Goal: Information Seeking & Learning: Check status

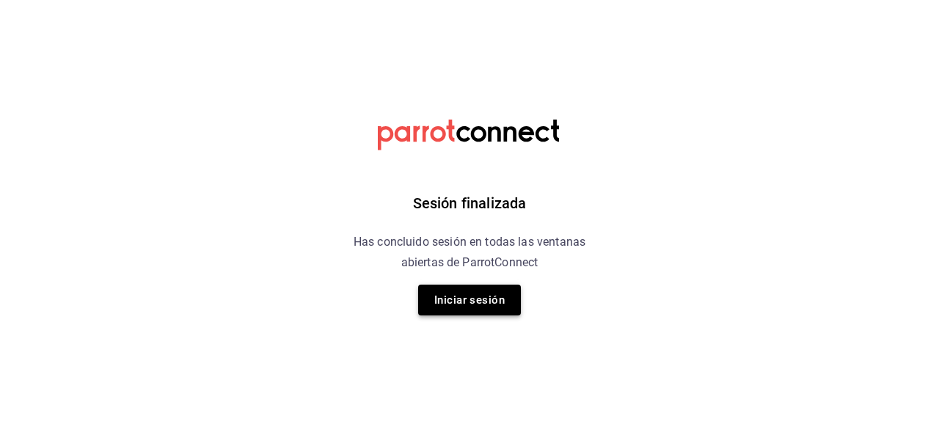
click at [460, 310] on button "Iniciar sesión" at bounding box center [469, 300] width 103 height 31
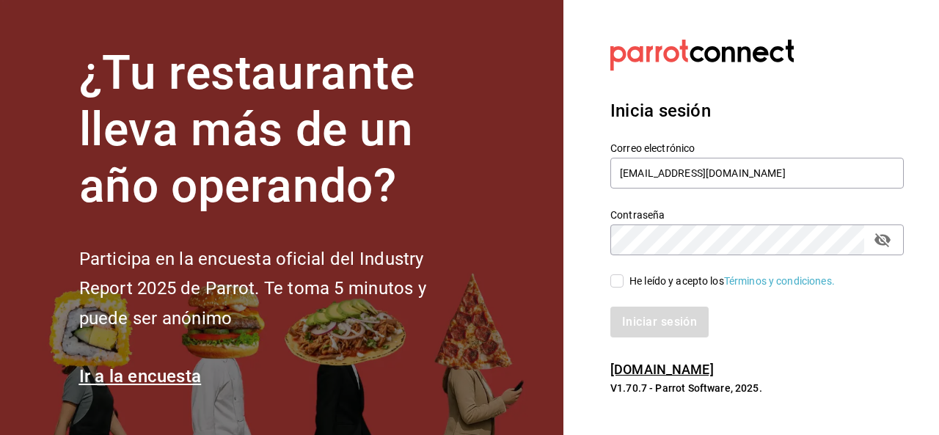
click at [614, 274] on input "He leído y acepto los Términos y condiciones." at bounding box center [616, 280] width 13 height 13
checkbox input "true"
click at [649, 331] on button "Iniciar sesión" at bounding box center [660, 322] width 100 height 31
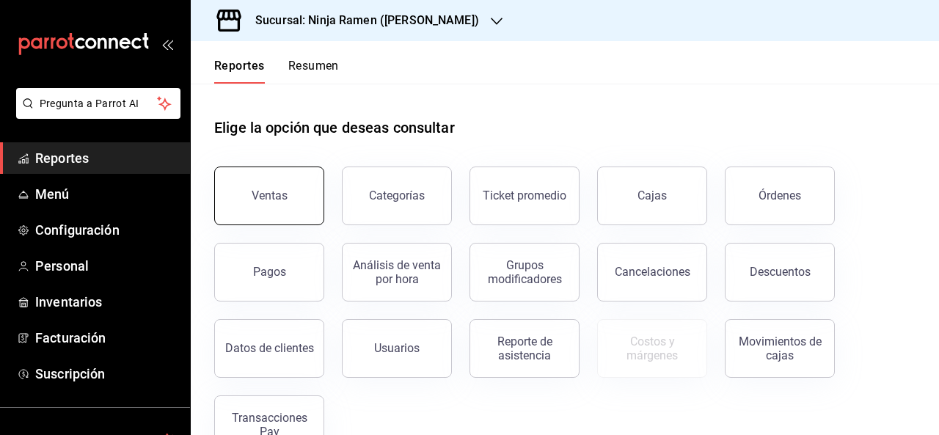
click at [242, 200] on button "Ventas" at bounding box center [269, 196] width 110 height 59
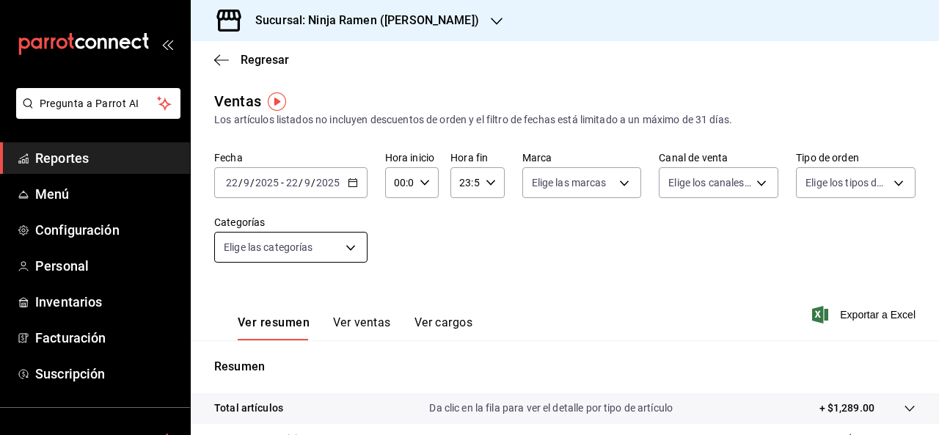
click at [292, 248] on body "Pregunta a Parrot AI Reportes Menú Configuración Personal Inventarios Facturaci…" at bounding box center [469, 217] width 939 height 435
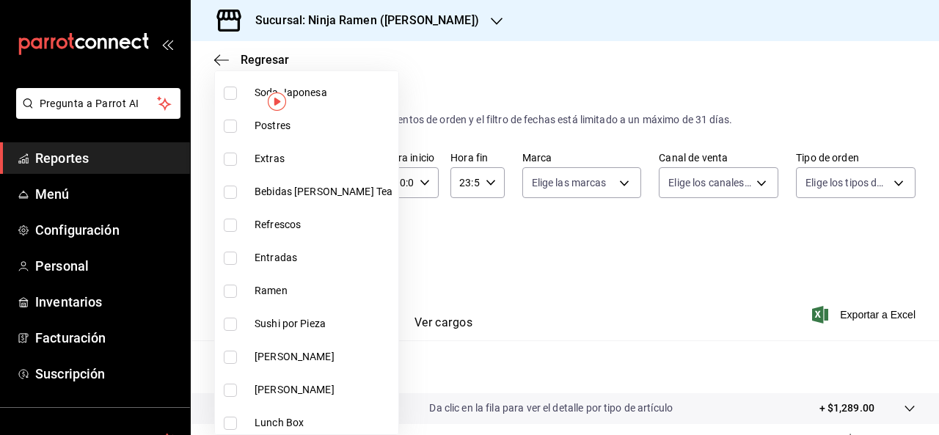
scroll to position [150, 0]
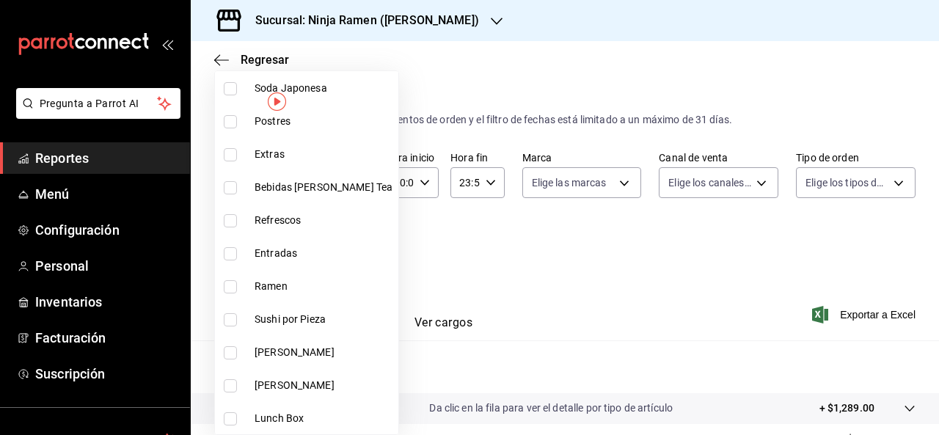
click at [233, 275] on li "Ramen" at bounding box center [306, 286] width 183 height 33
type input "562d68e8-e5e9-48f5-834a-4500a4bb72ed"
checkbox input "true"
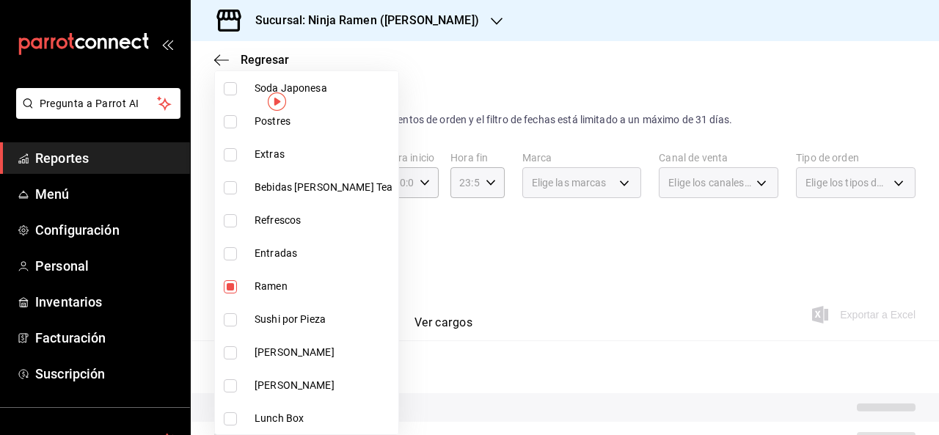
click at [453, 240] on div at bounding box center [469, 217] width 939 height 435
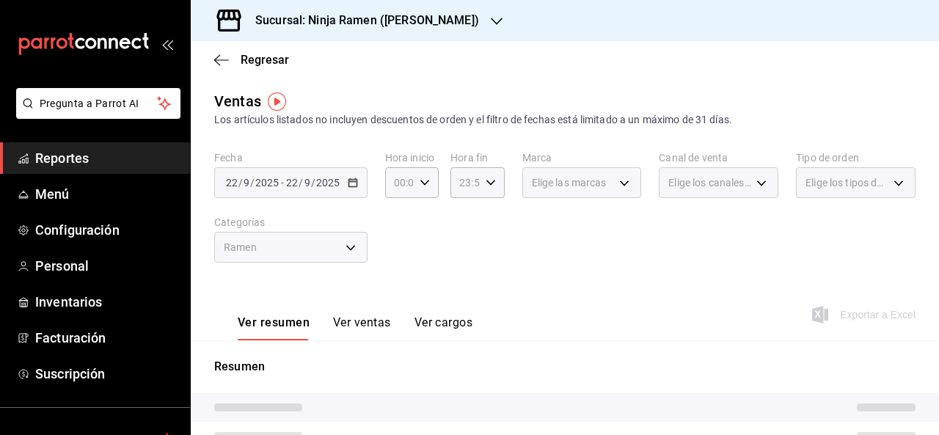
click at [366, 327] on button "Ver ventas" at bounding box center [362, 328] width 58 height 25
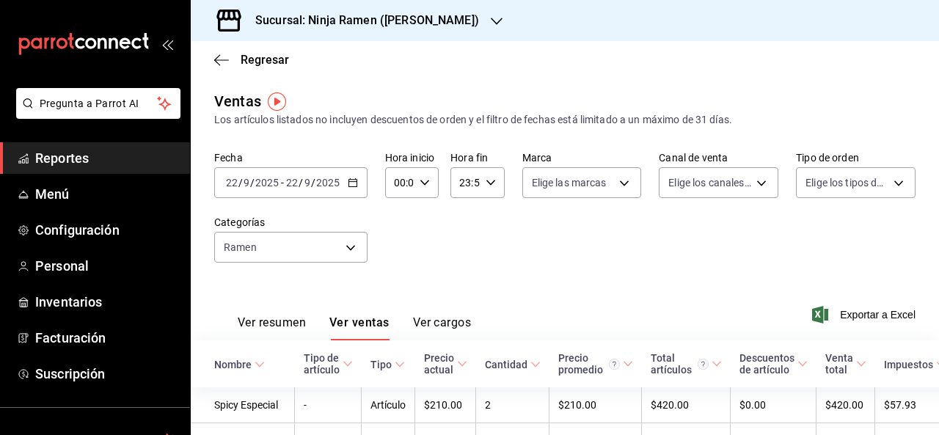
click at [348, 178] on icon "button" at bounding box center [353, 183] width 10 height 10
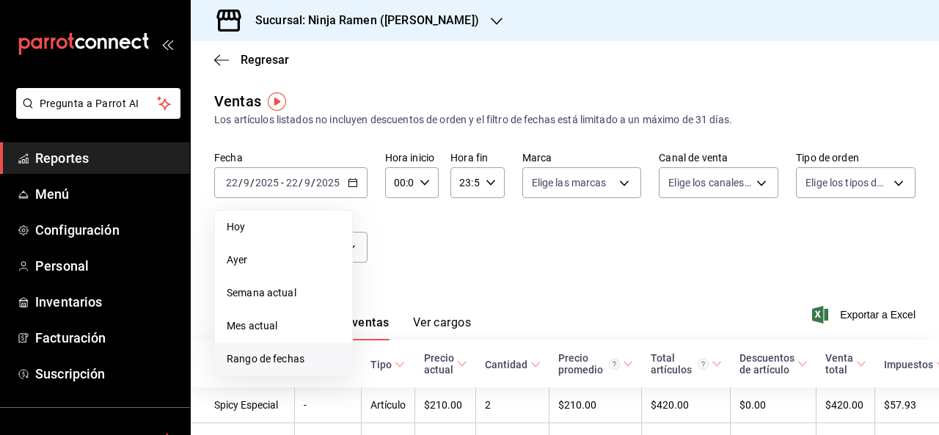
click at [273, 355] on span "Rango de fechas" at bounding box center [284, 358] width 114 height 15
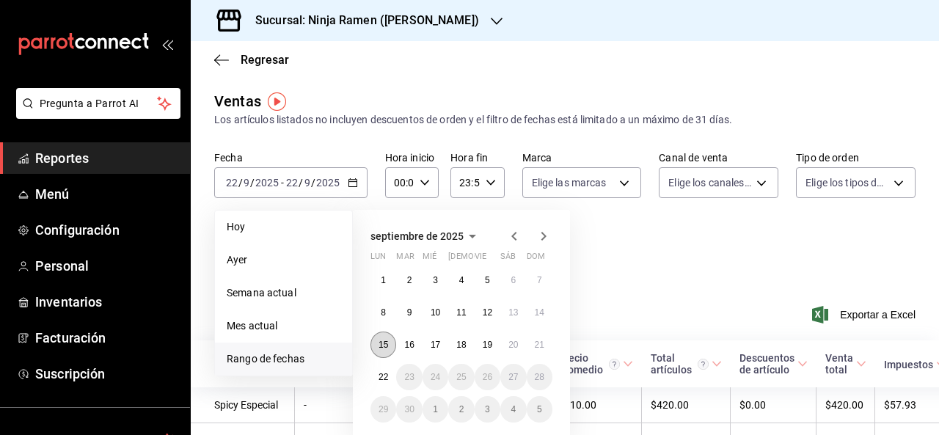
click at [389, 343] on button "15" at bounding box center [384, 345] width 26 height 26
click at [540, 351] on button "21" at bounding box center [540, 345] width 26 height 26
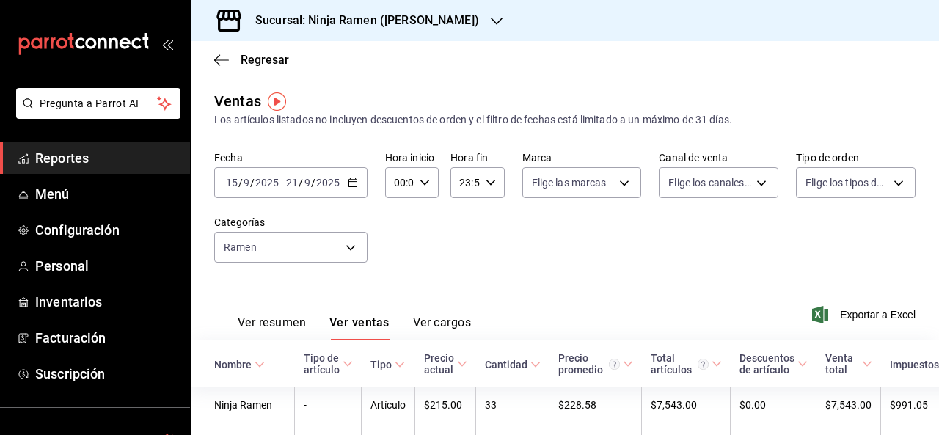
click at [628, 258] on div "Fecha 2025-09-15 15 / 9 / 2025 - 2025-09-21 21 / 9 / 2025 Hora inicio 00:00 Hor…" at bounding box center [564, 215] width 701 height 129
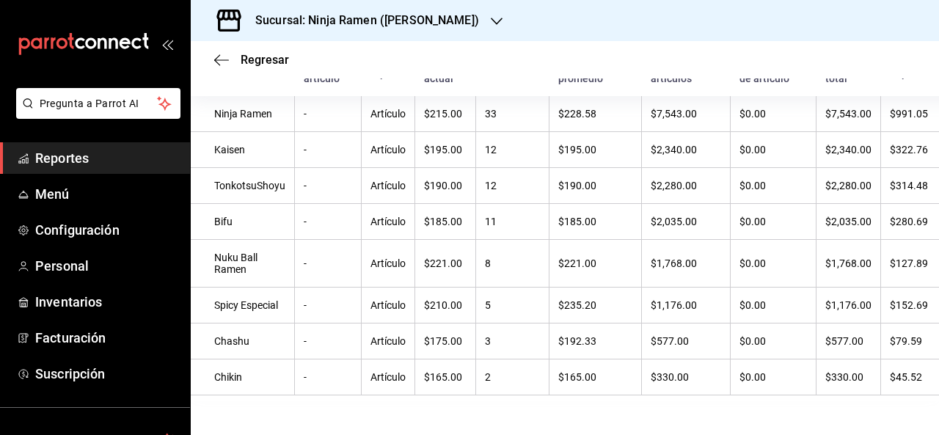
scroll to position [294, 0]
